Goal: Task Accomplishment & Management: Use online tool/utility

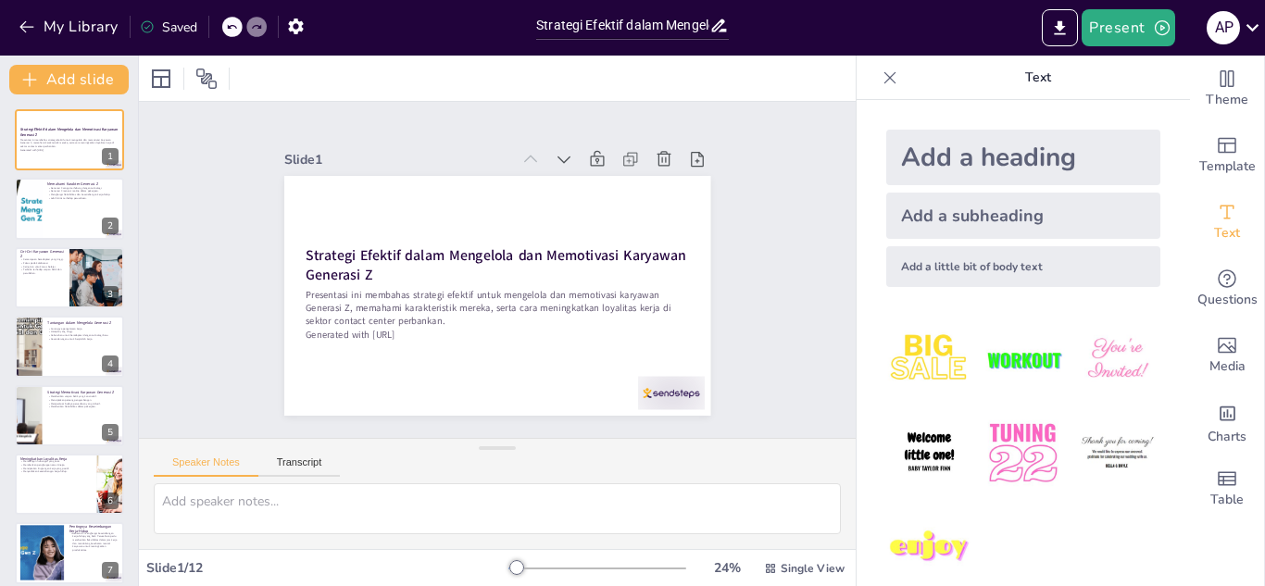
click at [147, 26] on icon at bounding box center [147, 26] width 15 height 15
click at [299, 24] on icon "button" at bounding box center [295, 27] width 15 height 16
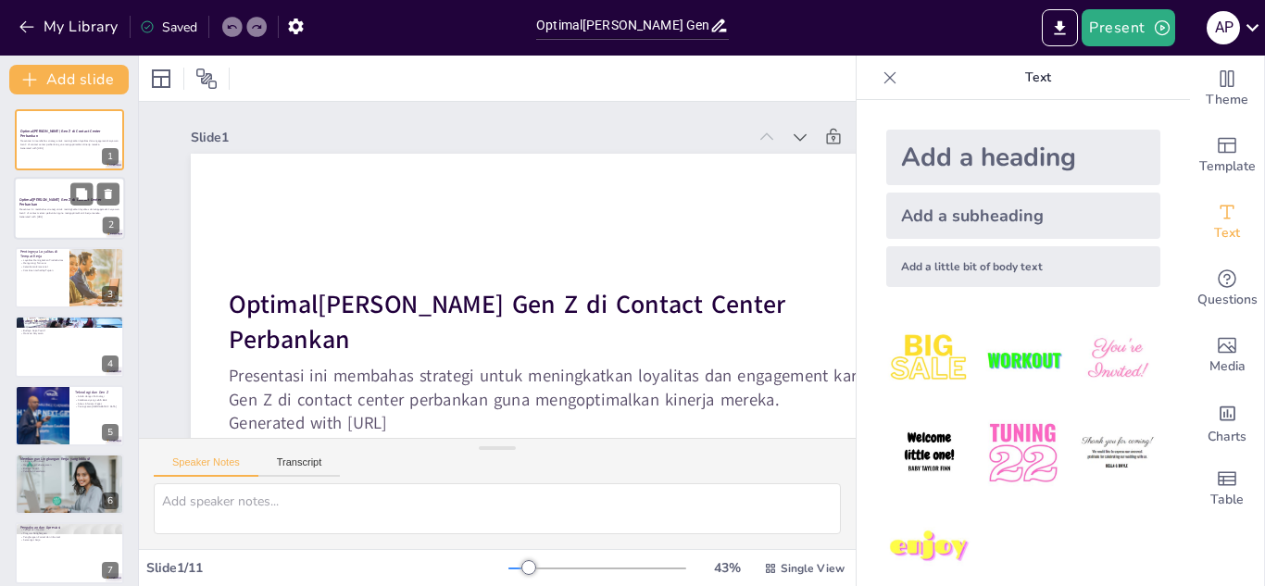
drag, startPoint x: 40, startPoint y: 159, endPoint x: 38, endPoint y: 201, distance: 41.7
click at [38, 193] on div "Optimal[PERSON_NAME] Gen Z di Contact Center Perbankan Presentasi ini membahas …" at bounding box center [69, 484] width 138 height 750
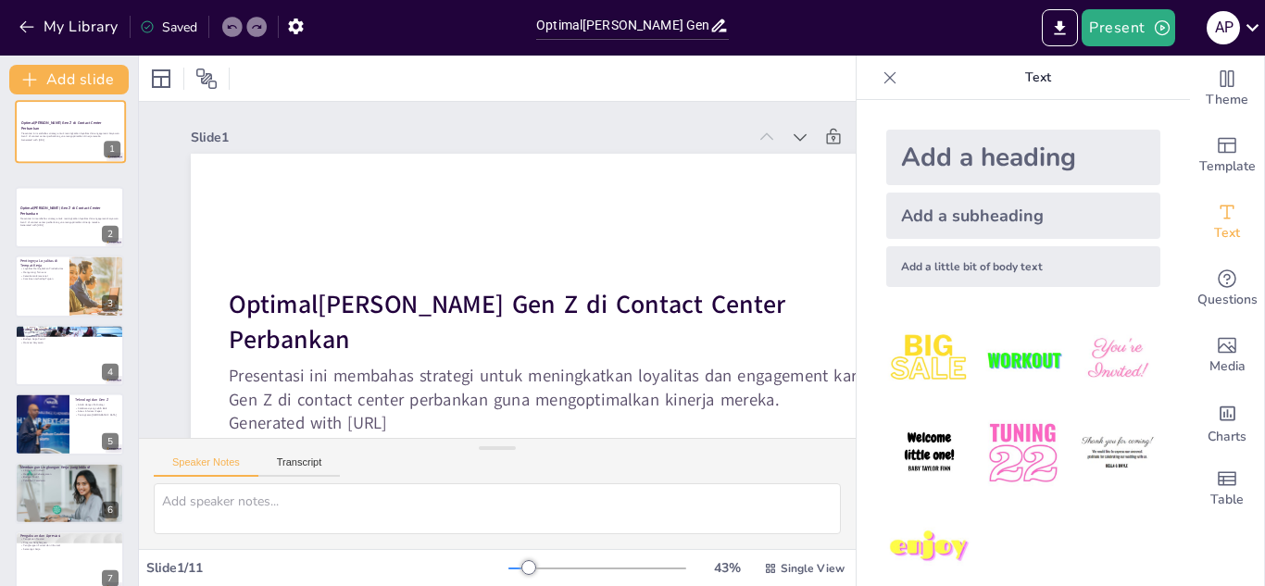
click at [39, 204] on div "Optimalisasi Kinerja Gen Z di Contact Center Perbankan Presentasi ini membahas …" at bounding box center [69, 484] width 138 height 751
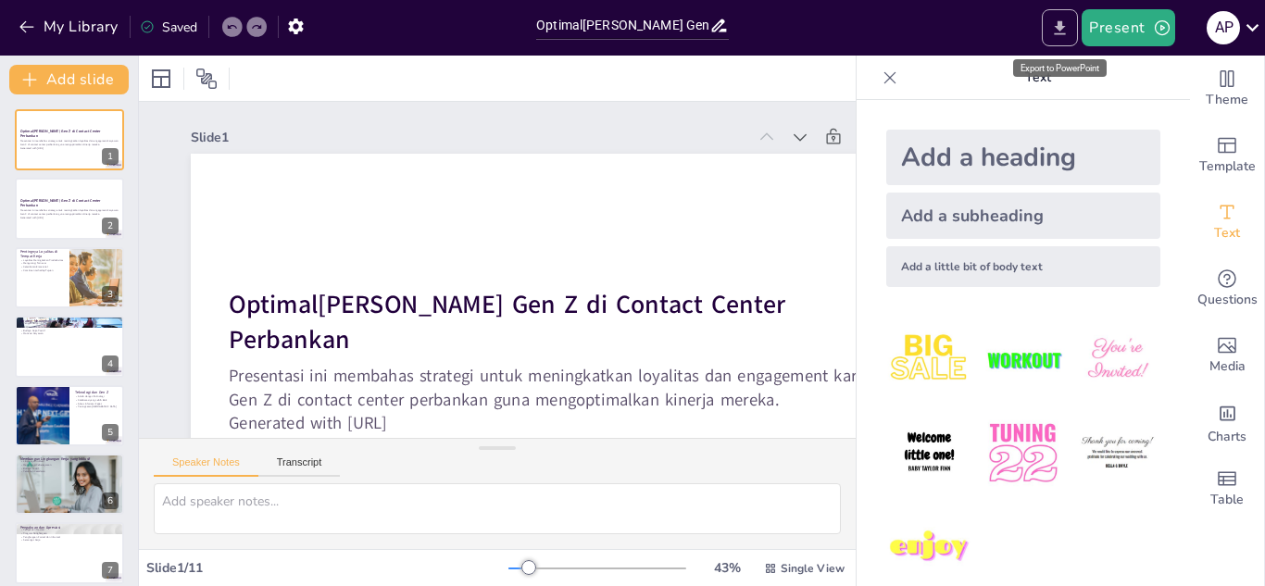
click at [1061, 26] on icon "Export to PowerPoint" at bounding box center [1059, 27] width 11 height 14
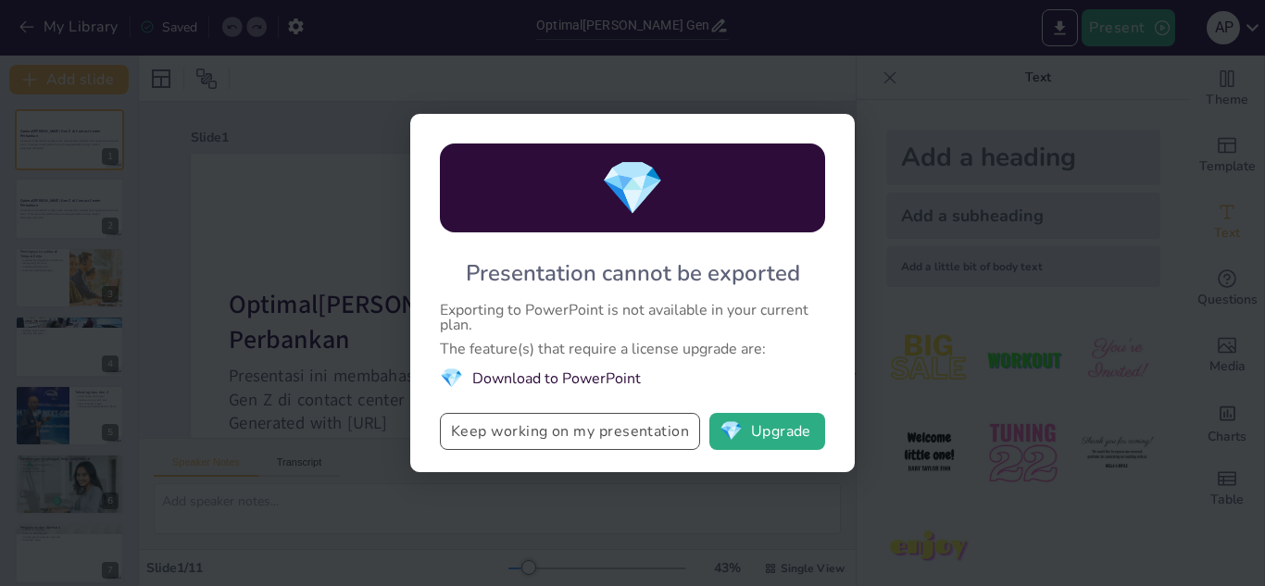
click at [599, 440] on button "Keep working on my presentation" at bounding box center [570, 431] width 260 height 37
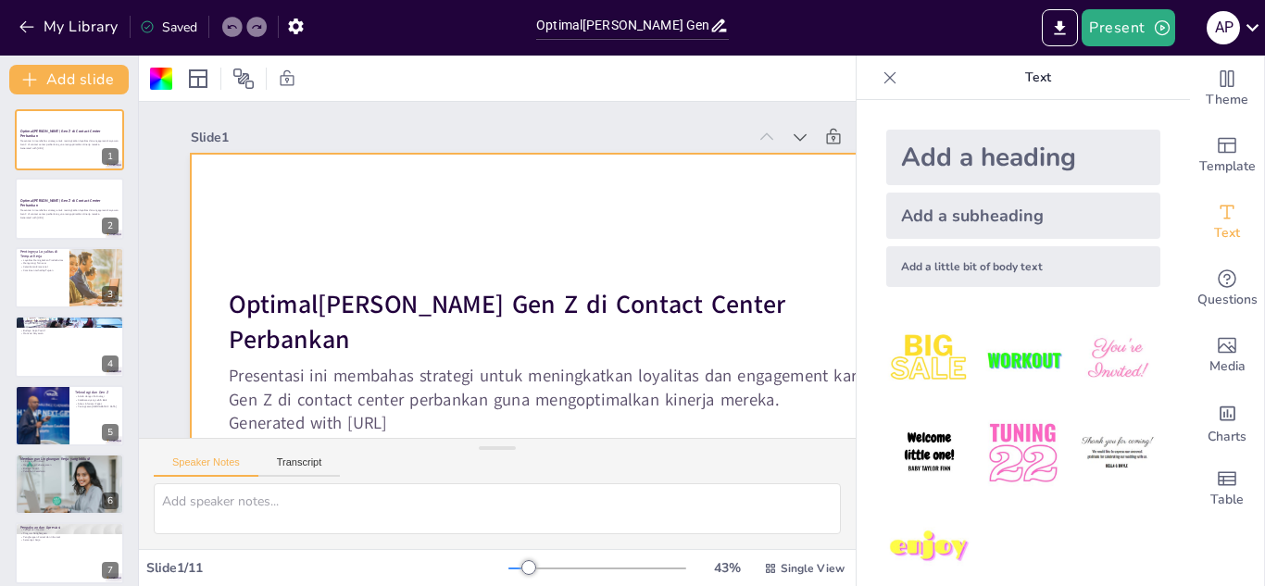
click at [170, 23] on div "Saved" at bounding box center [168, 28] width 57 height 18
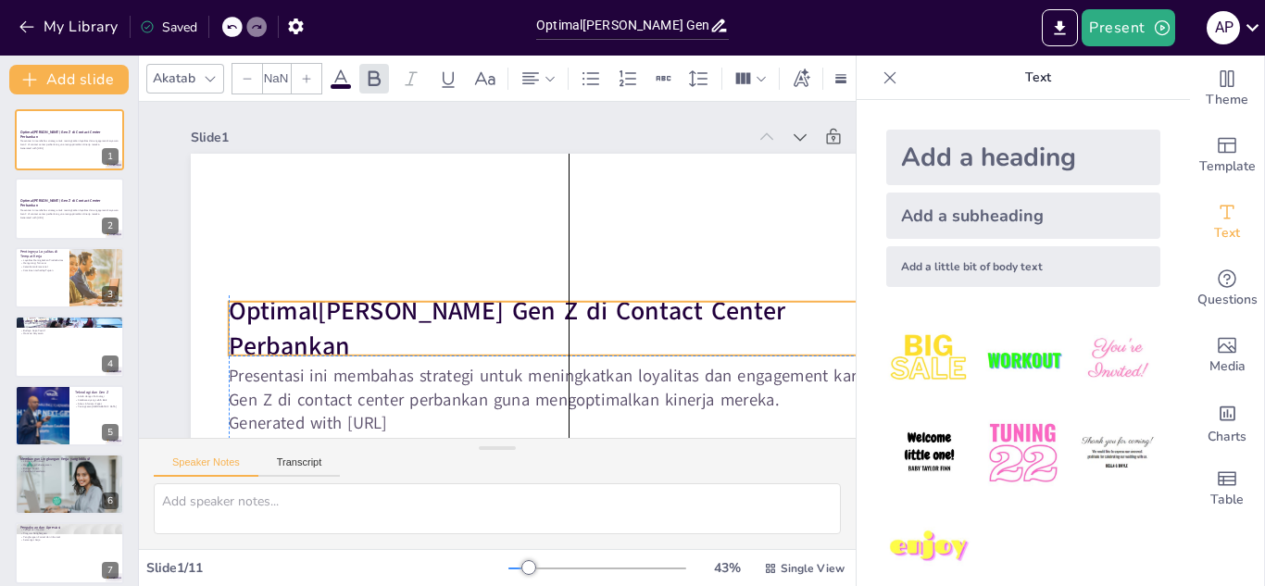
type input "48"
click at [451, 335] on strong "Optimalisasi Kinerja Gen Z di Contact Center Perbankan" at bounding box center [507, 327] width 556 height 69
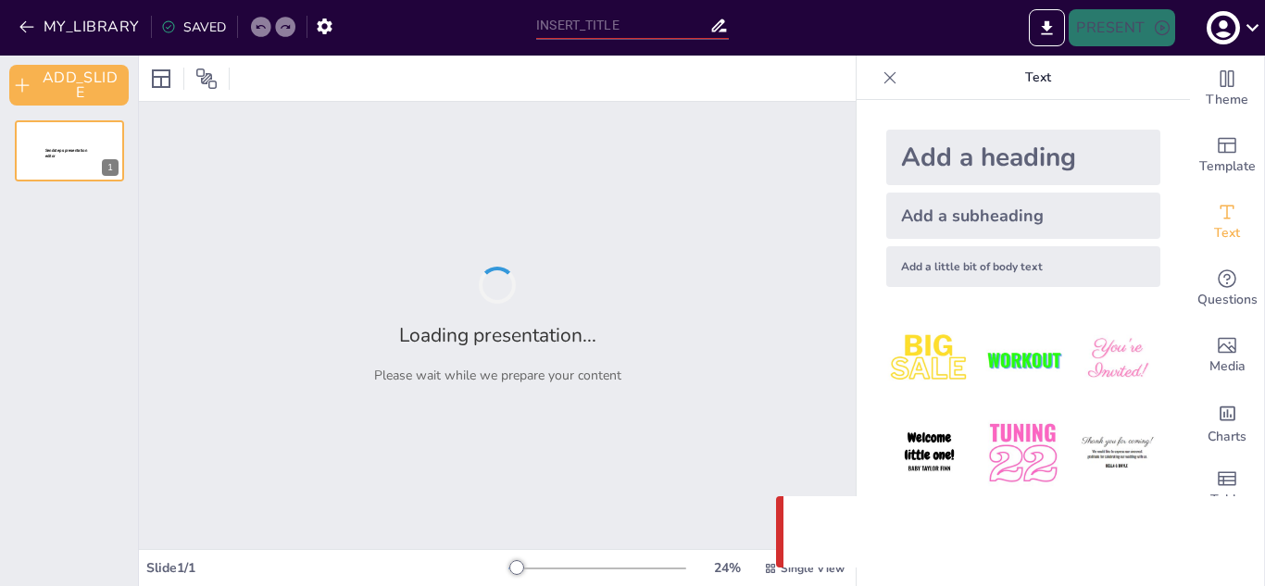
type input "Strategi Efektif dalam Mengelola dan Memotivasi Karyawan Generasi Z"
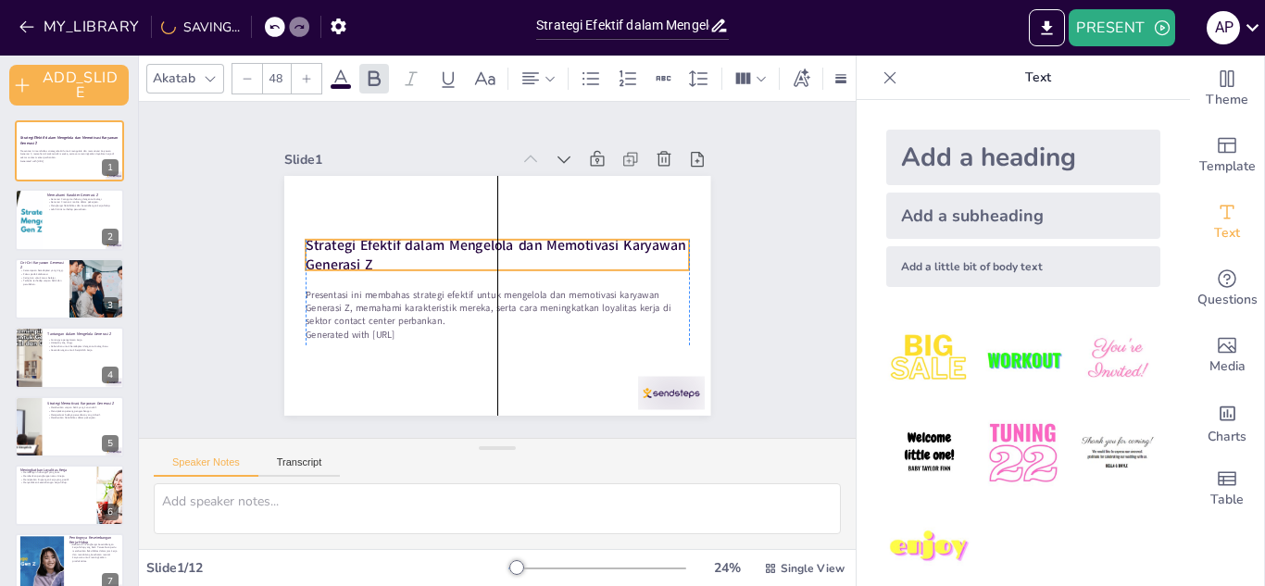
drag, startPoint x: 292, startPoint y: 245, endPoint x: 292, endPoint y: 235, distance: 10.2
click at [305, 235] on strong "Strategi Efektif dalam Mengelola dan Memotivasi Karyawan Generasi Z" at bounding box center [495, 254] width 380 height 39
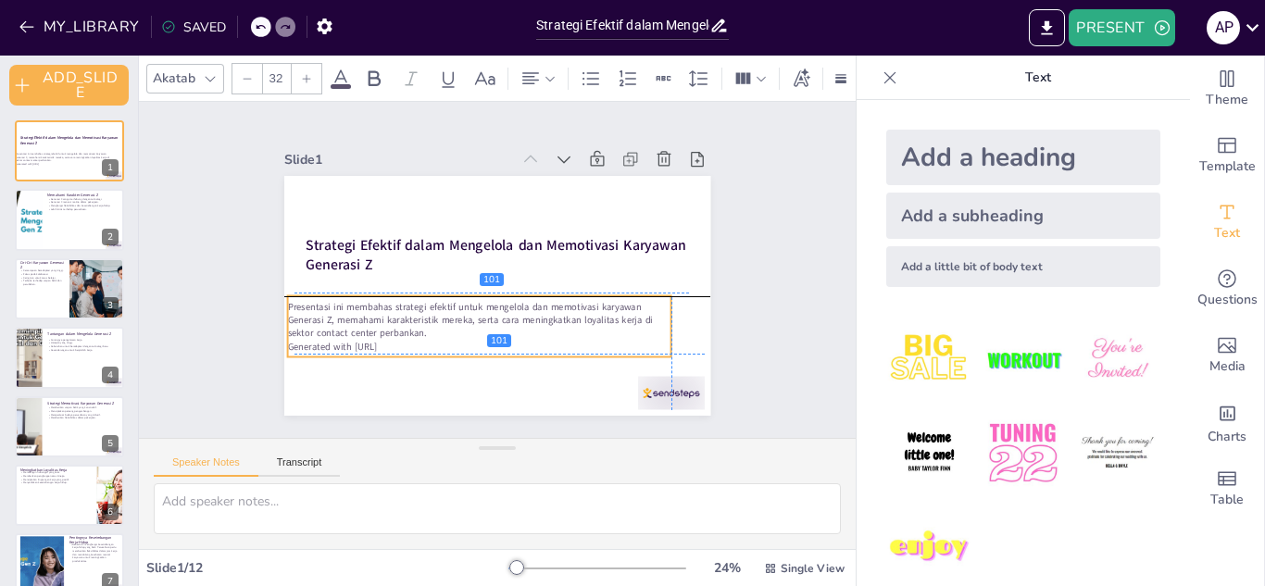
drag, startPoint x: 415, startPoint y: 327, endPoint x: 402, endPoint y: 339, distance: 17.7
click at [402, 340] on p "Generated with [URL]" at bounding box center [478, 346] width 383 height 13
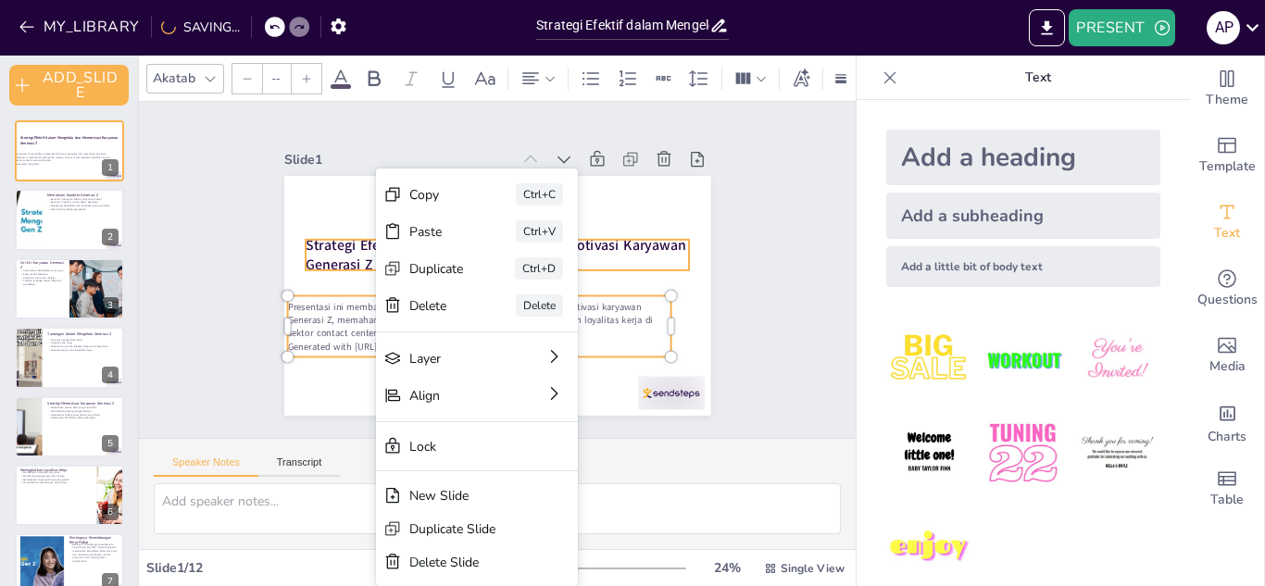
type input "48"
click at [305, 250] on strong "Strategi Efektif dalam Mengelola dan Memotivasi Karyawan Generasi Z" at bounding box center [496, 245] width 382 height 59
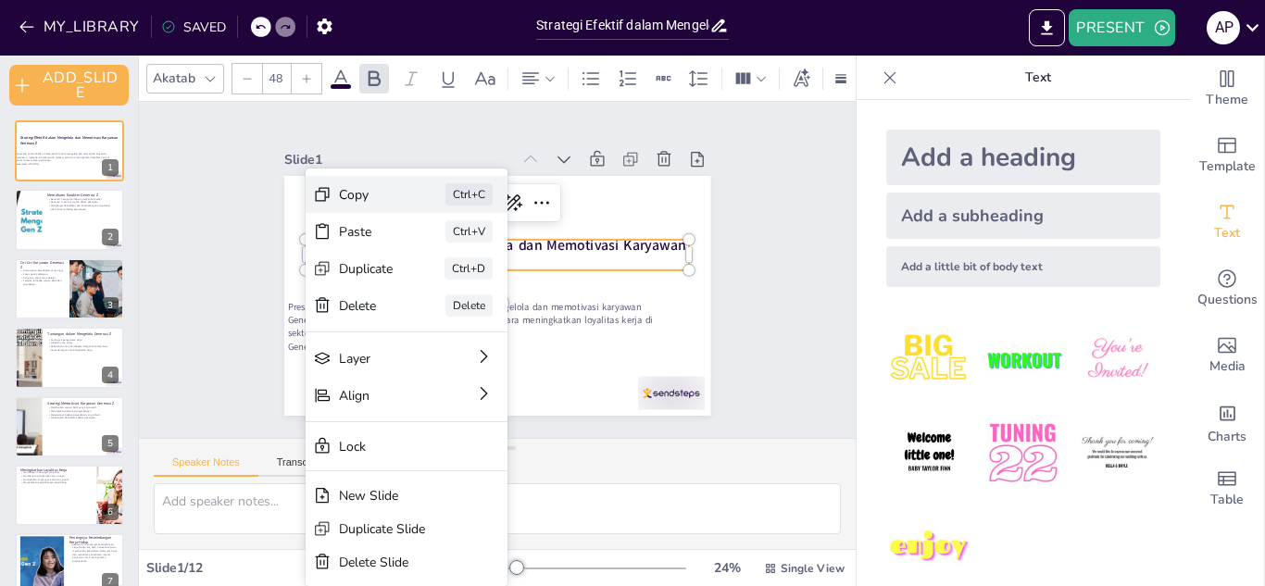
click at [478, 288] on div "Copy" at bounding box center [505, 297] width 55 height 18
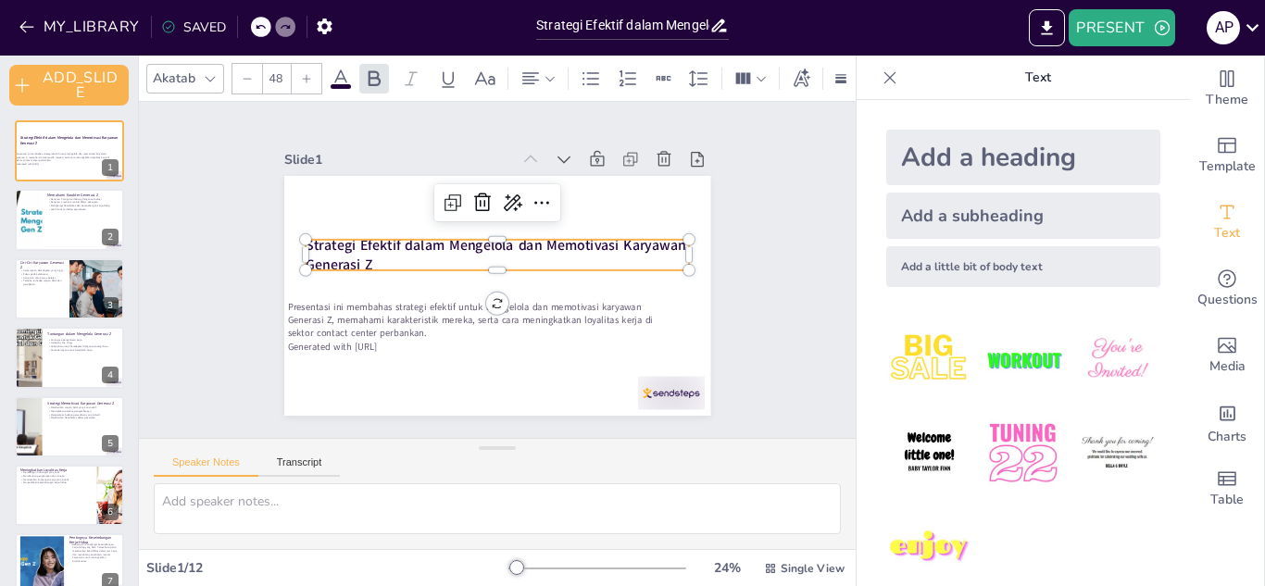
click at [372, 248] on p "Strategi Efektif dalam Mengelola dan Memotivasi Karyawan Generasi Z" at bounding box center [496, 255] width 383 height 40
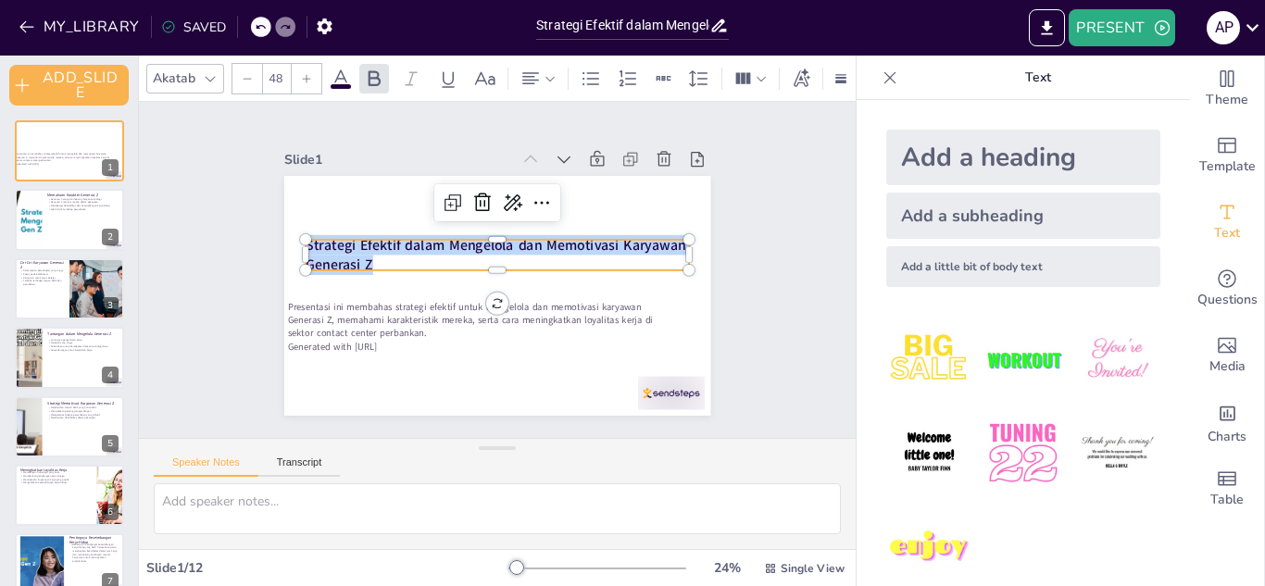
drag, startPoint x: 364, startPoint y: 251, endPoint x: 288, endPoint y: 236, distance: 77.3
click at [288, 236] on div "Presentasi ini membahas strategi efektif untuk mengelola dan memotivasi karyawa…" at bounding box center [497, 296] width 426 height 240
copy strong "Strategi Efektif dalam Mengelola dan Memotivasi Karyawan Generasi Z"
click at [79, 221] on div at bounding box center [69, 220] width 111 height 63
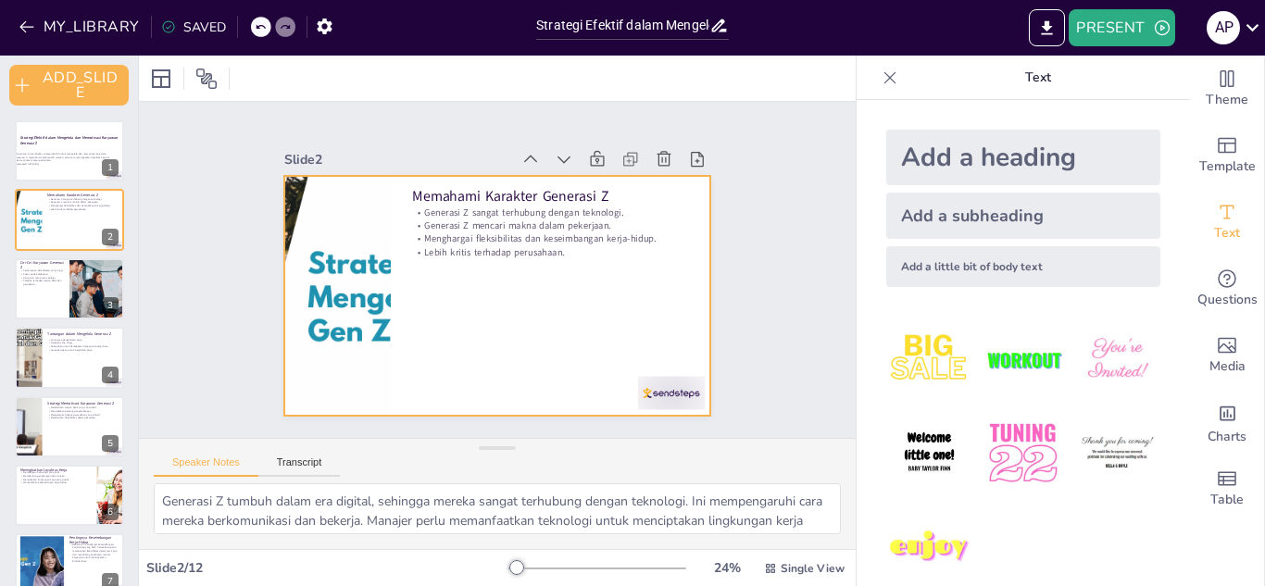
click at [444, 293] on div at bounding box center [497, 296] width 426 height 240
click at [62, 300] on div at bounding box center [69, 288] width 111 height 63
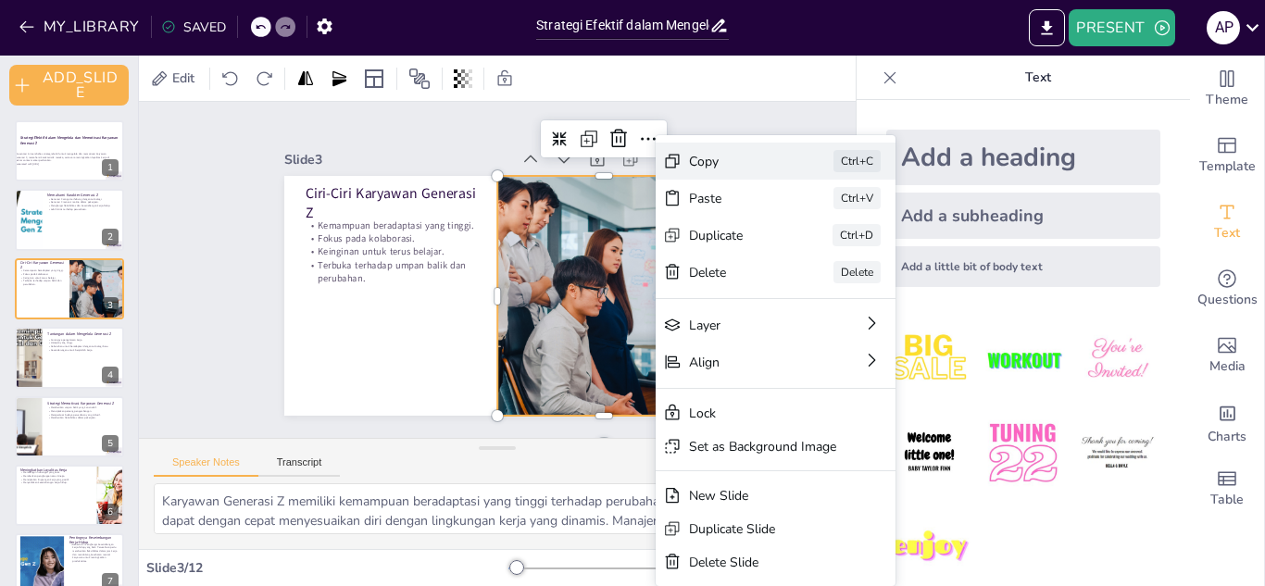
click at [820, 323] on div "Copy" at bounding box center [867, 341] width 94 height 36
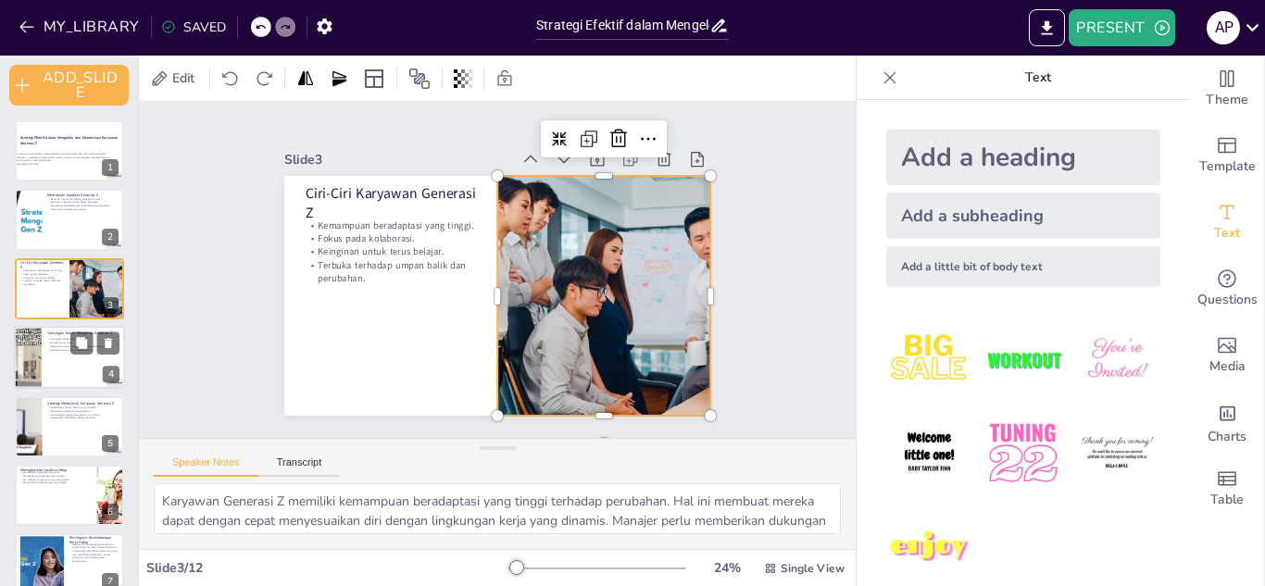
click at [69, 353] on div at bounding box center [69, 357] width 111 height 63
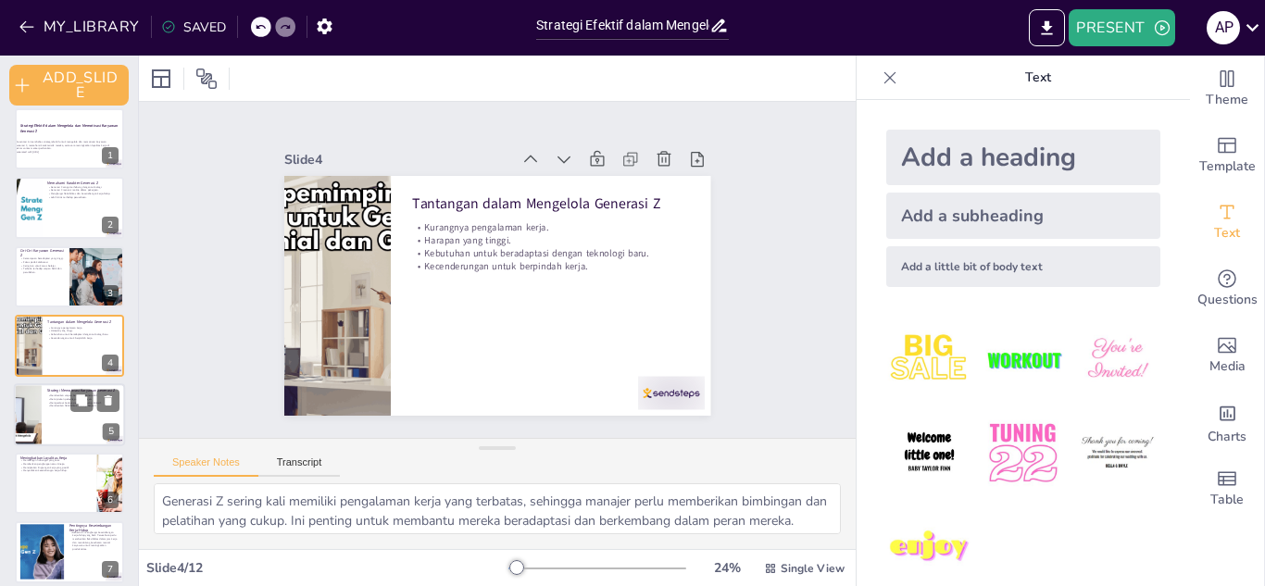
click at [51, 413] on div at bounding box center [69, 414] width 111 height 63
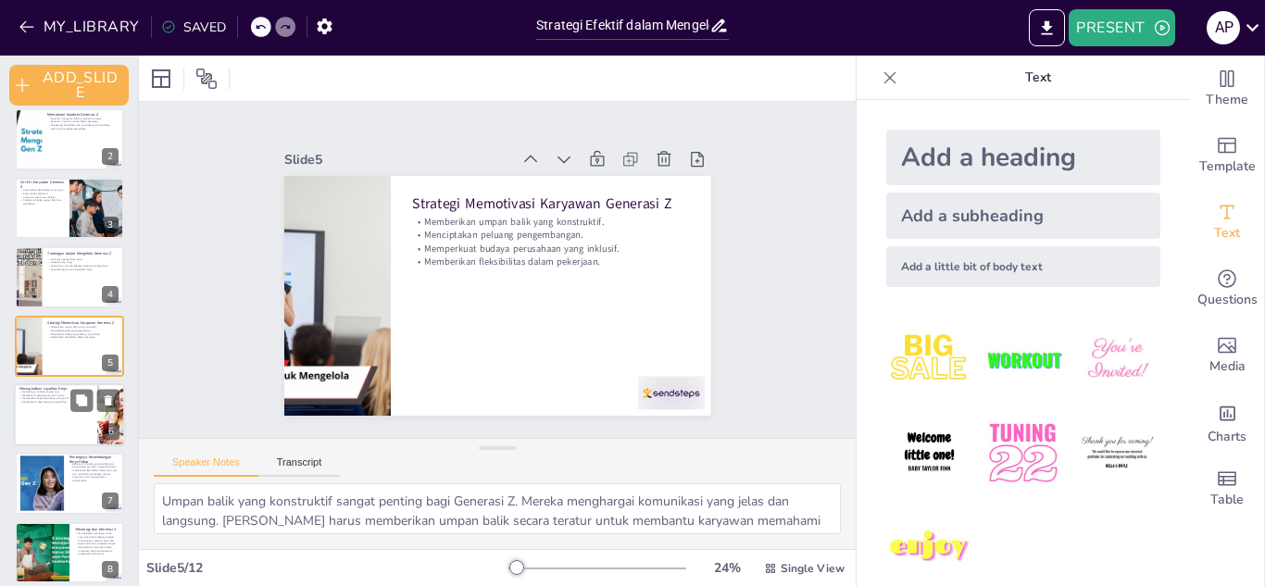
click at [51, 413] on div at bounding box center [69, 414] width 111 height 63
type textarea "Hubungan yang kuat antara manajer dan karyawan dapat meningkatkan loyalitas. Ma…"
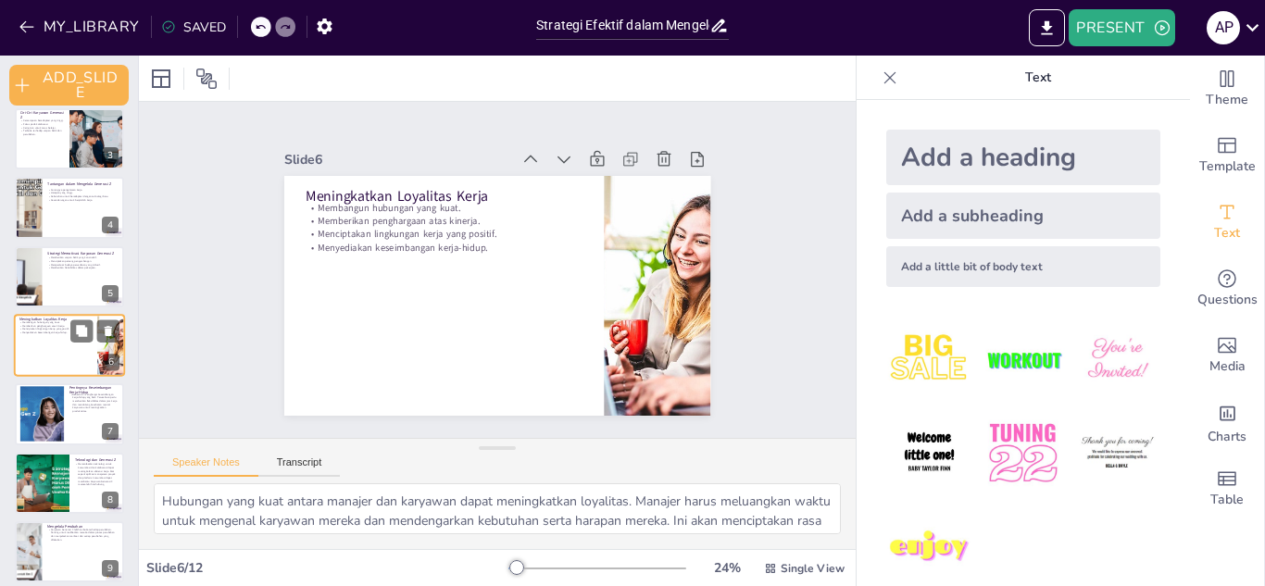
click at [51, 413] on div at bounding box center [42, 415] width 98 height 56
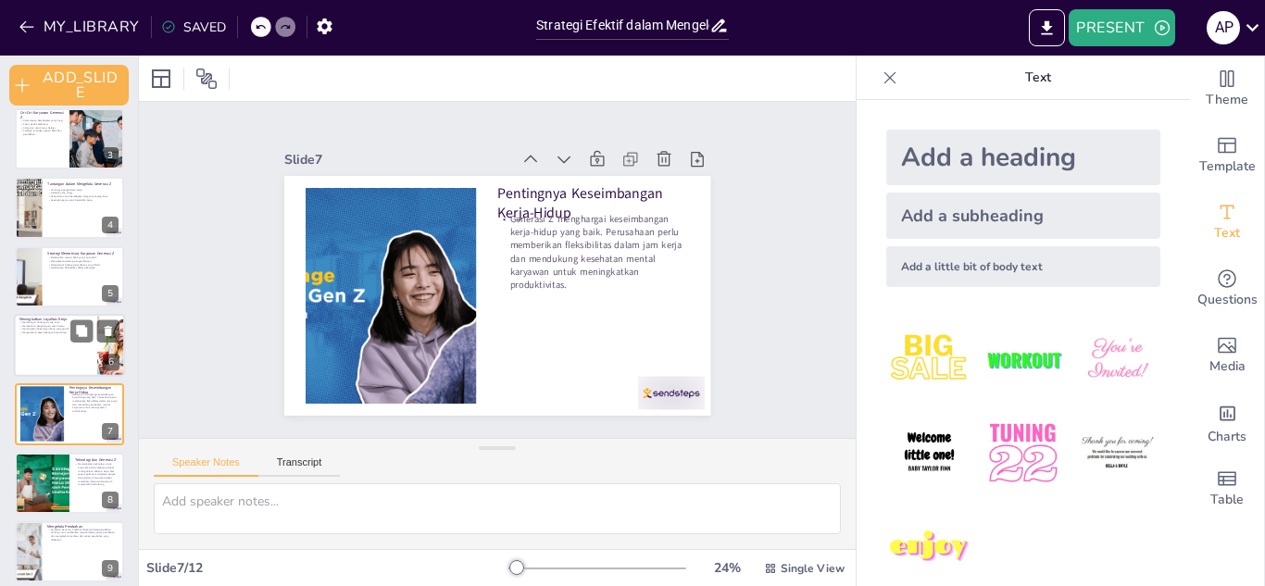
scroll to position [218, 0]
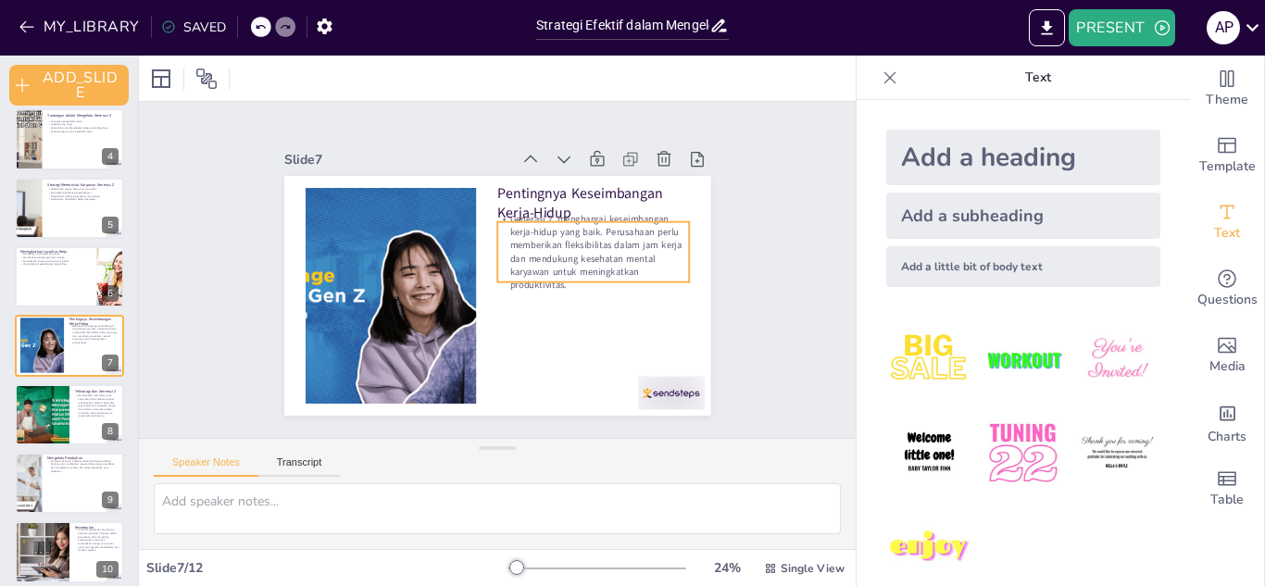
click at [497, 258] on p "Generasi Z menghargai keseimbangan kerja-hidup yang baik. Perusahaan perlu memb…" at bounding box center [593, 252] width 192 height 80
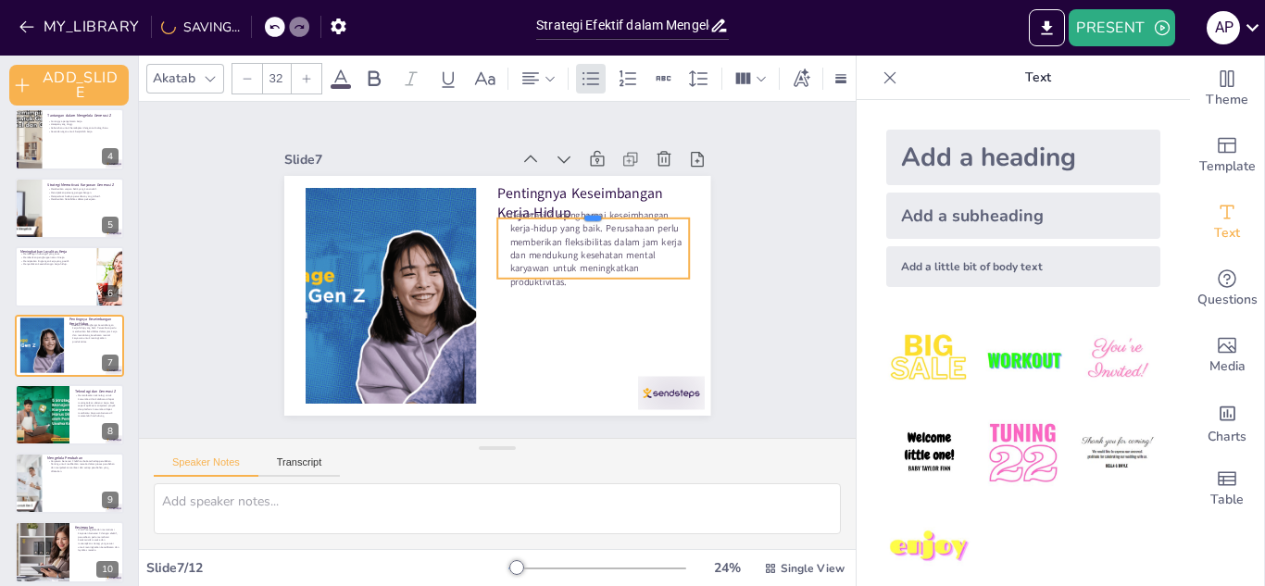
click at [538, 211] on div at bounding box center [593, 211] width 192 height 15
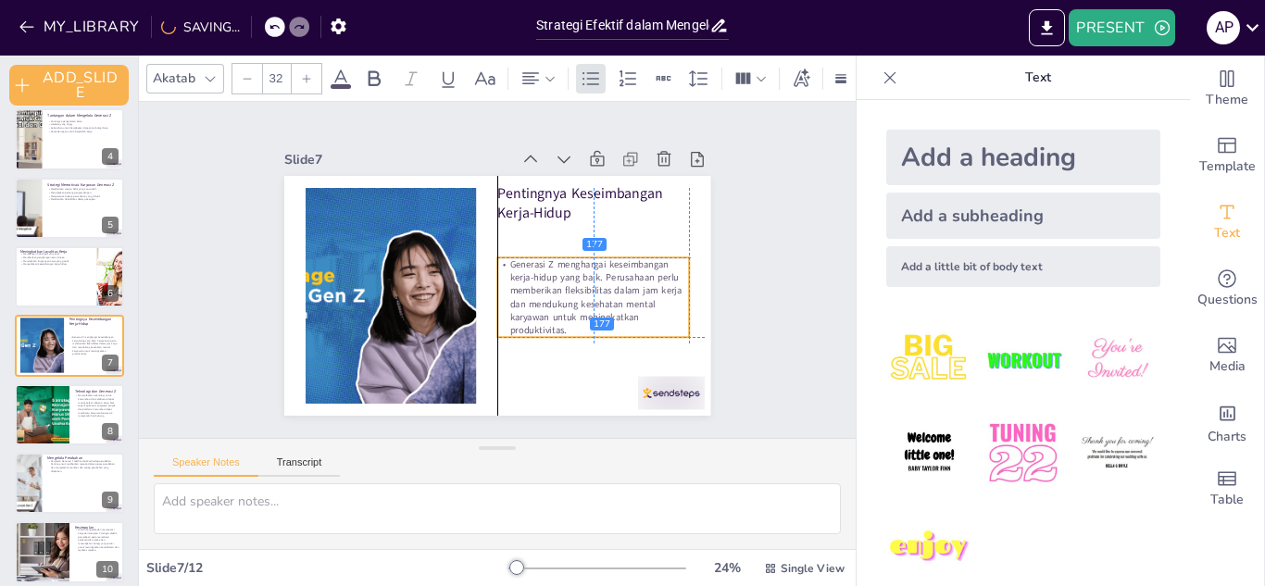
drag, startPoint x: 548, startPoint y: 215, endPoint x: 550, endPoint y: 260, distance: 45.4
click at [550, 260] on p "Generasi Z menghargai keseimbangan kerja-hidup yang baik. Perusahaan perlu memb…" at bounding box center [593, 297] width 192 height 80
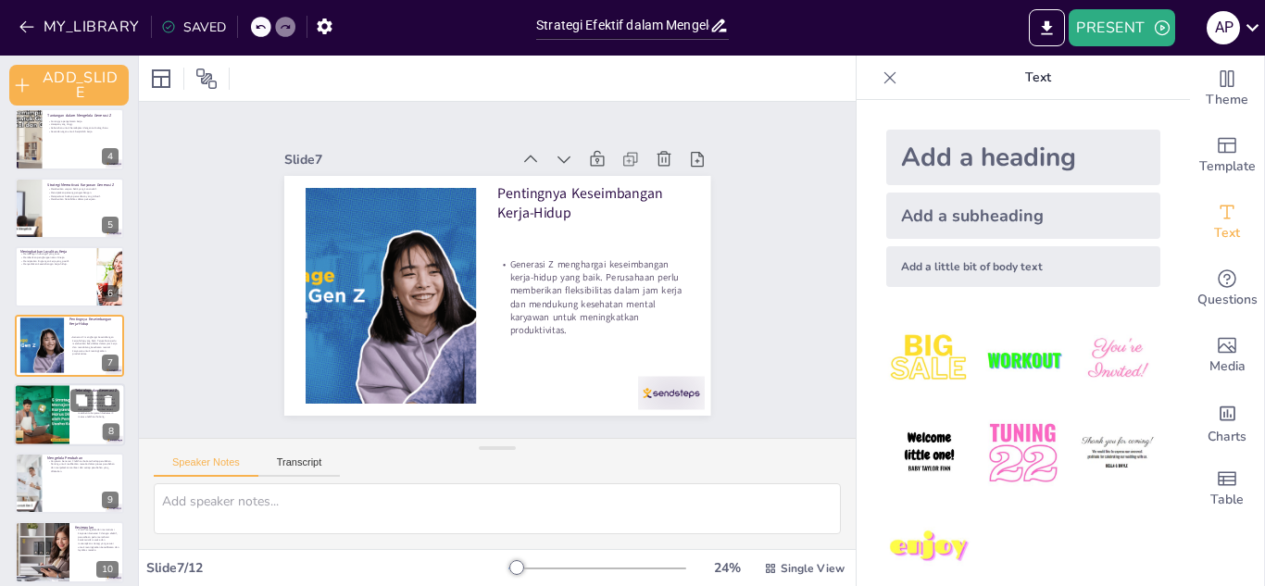
click at [37, 411] on div at bounding box center [41, 414] width 94 height 63
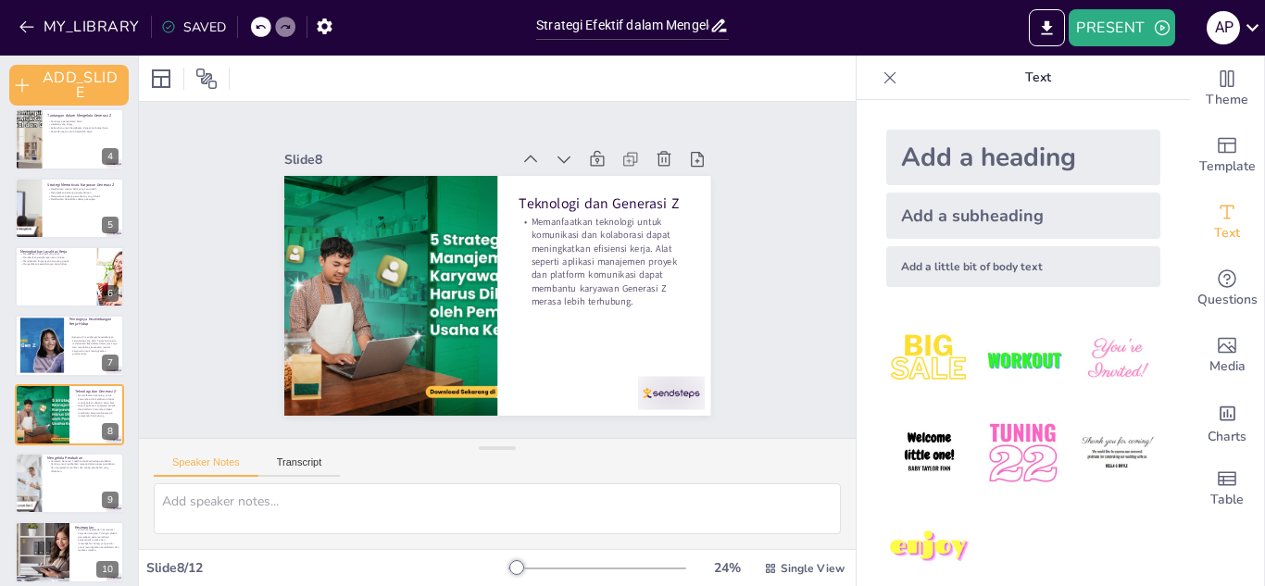
scroll to position [287, 0]
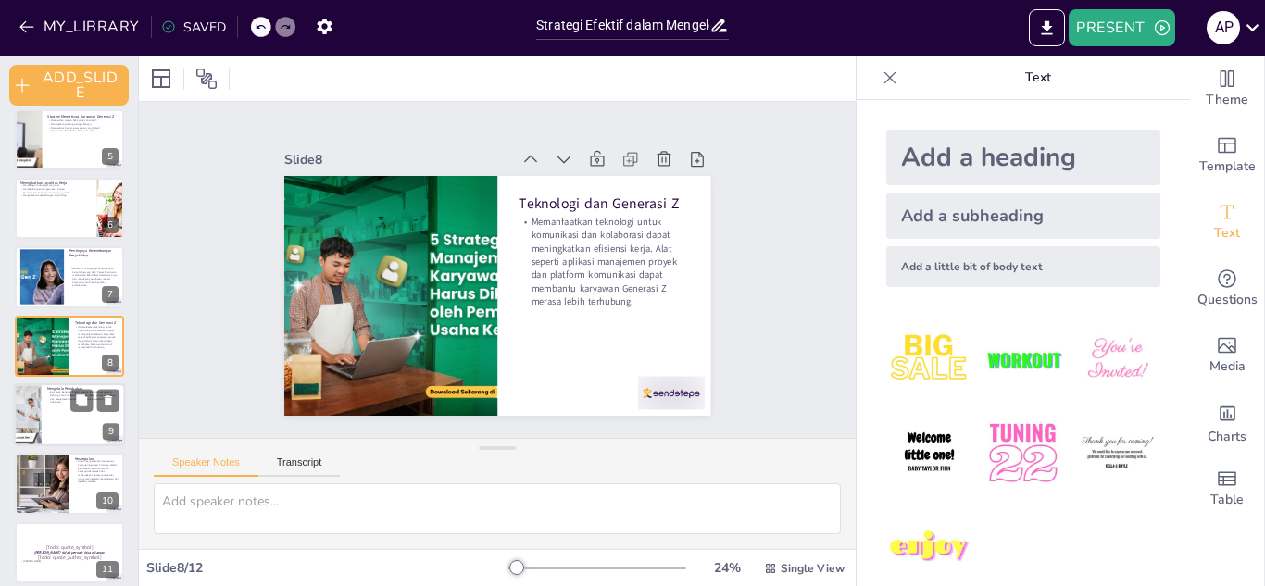
click at [43, 414] on div at bounding box center [69, 414] width 111 height 63
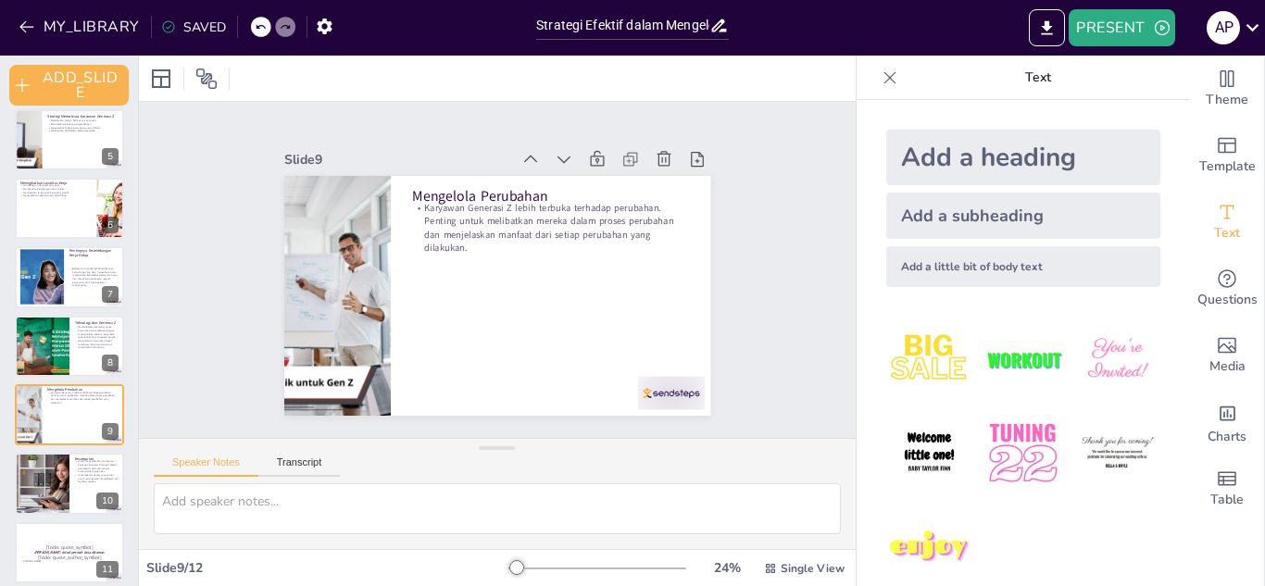
scroll to position [356, 0]
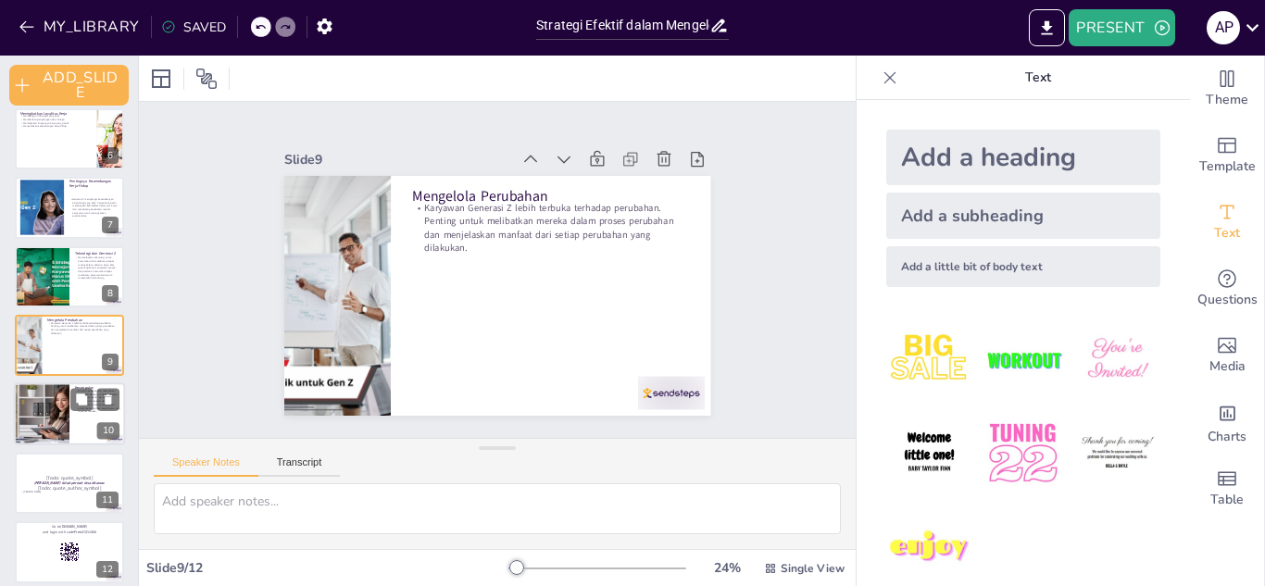
click at [65, 413] on div at bounding box center [42, 414] width 124 height 63
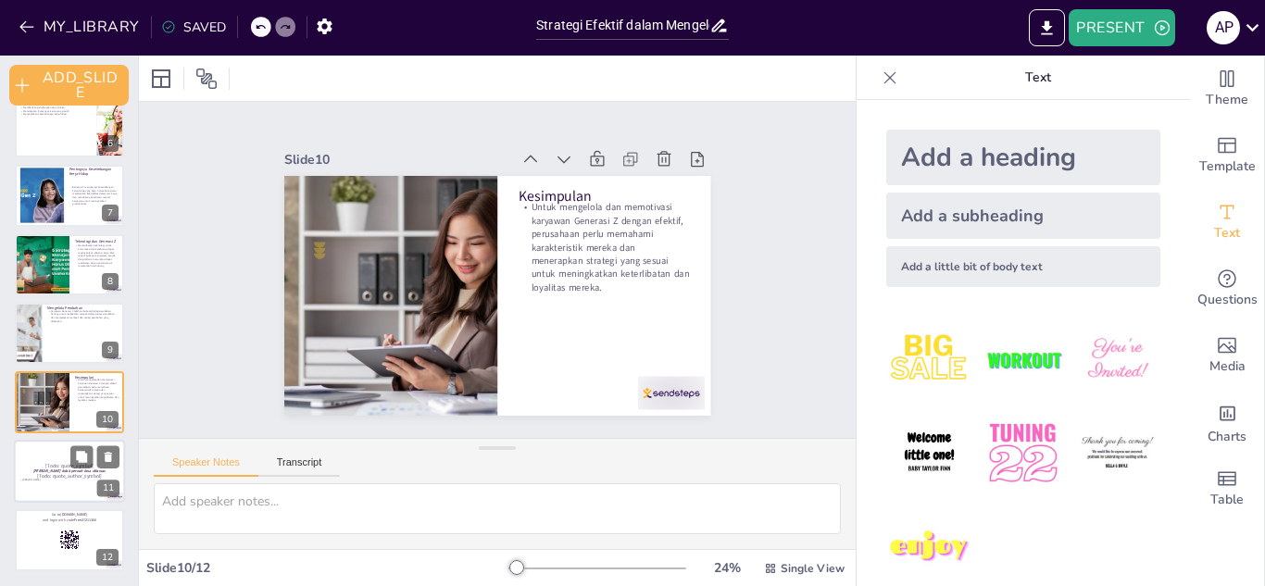
click at [92, 481] on p "[PERSON_NAME]" at bounding box center [69, 480] width 100 height 4
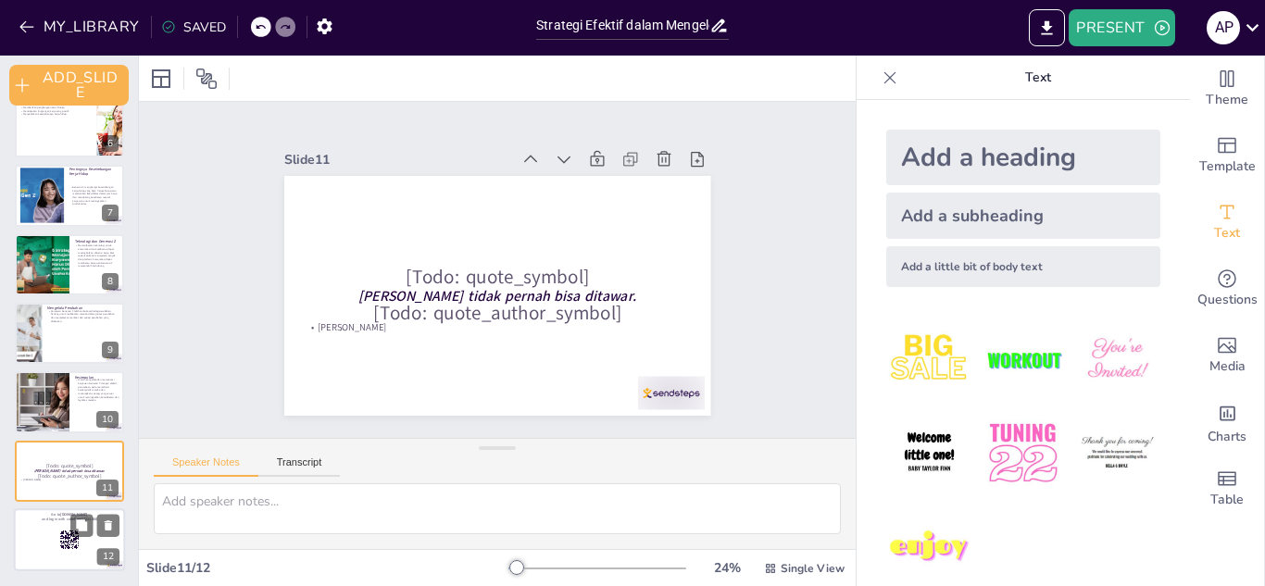
click at [47, 541] on div at bounding box center [69, 539] width 111 height 63
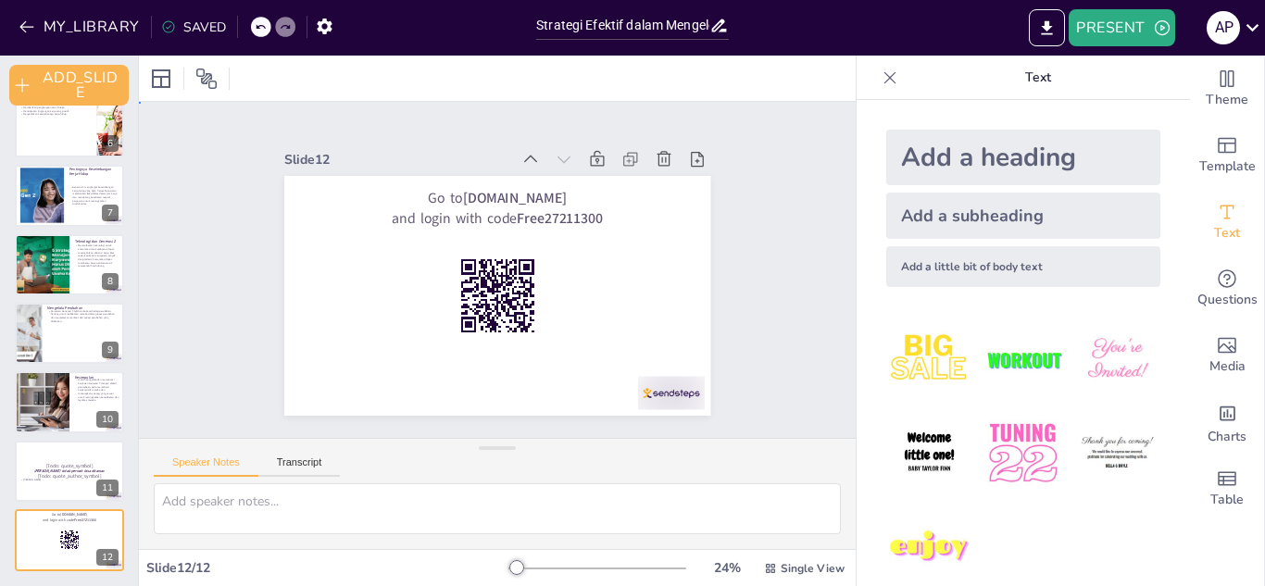
click at [729, 283] on div "Slide 1 Strategi Efektif dalam Mengelola dan Memotivasi Karyawan Generasi Z Pre…" at bounding box center [496, 270] width 529 height 292
